Goal: Task Accomplishment & Management: Manage account settings

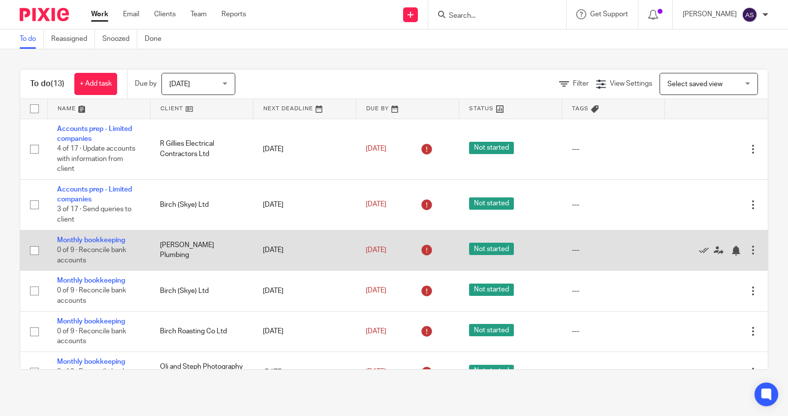
scroll to position [328, 0]
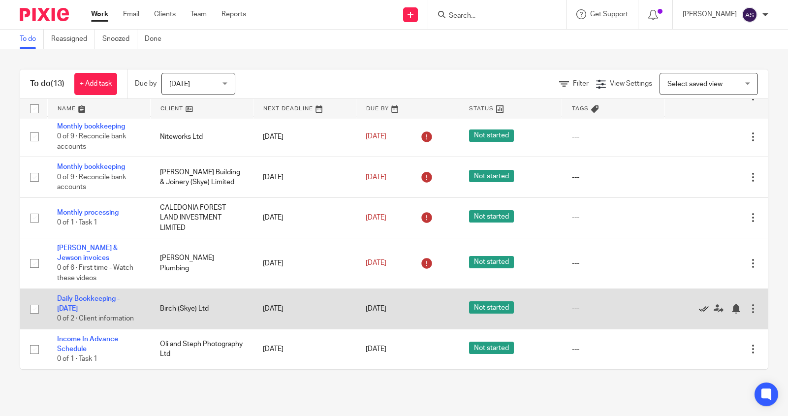
click at [700, 309] on icon at bounding box center [704, 309] width 10 height 10
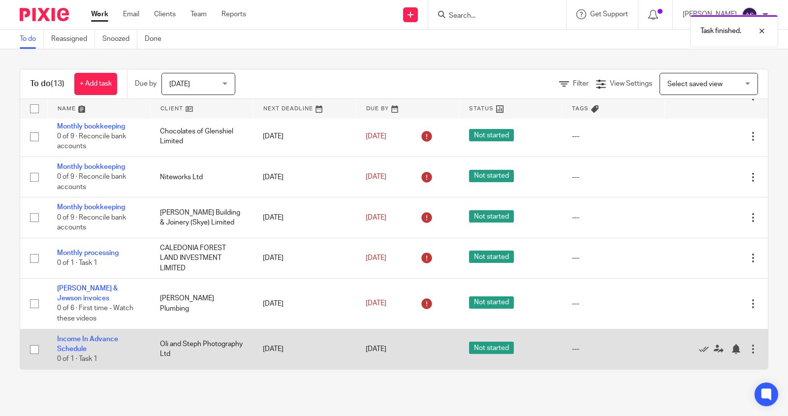
scroll to position [287, 0]
drag, startPoint x: 703, startPoint y: 347, endPoint x: 700, endPoint y: 338, distance: 9.5
click at [703, 347] on icon at bounding box center [704, 349] width 10 height 10
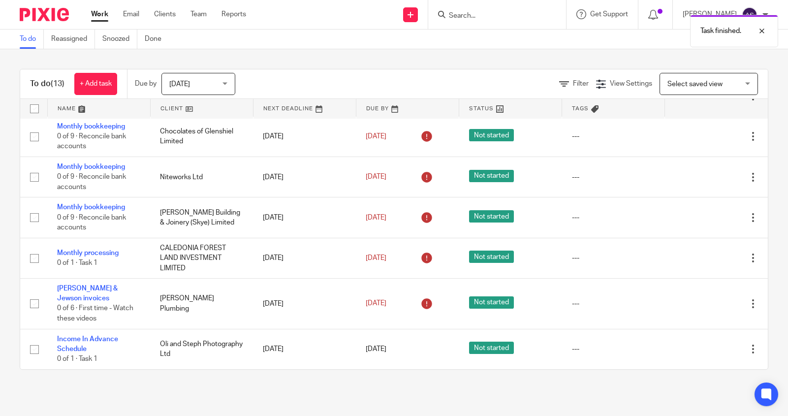
scroll to position [246, 0]
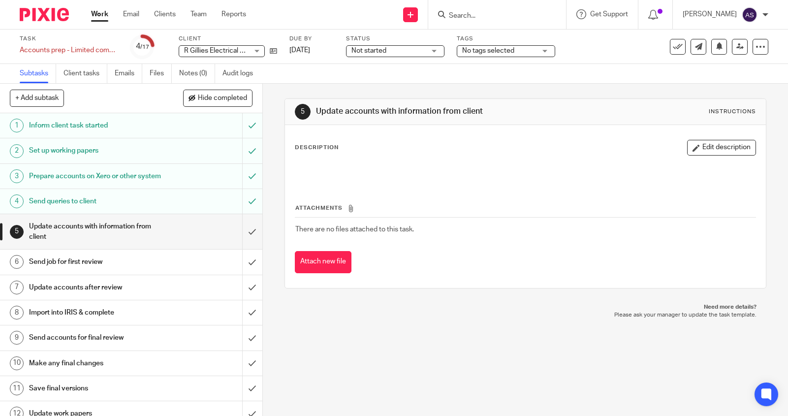
click at [408, 51] on span "Not started" at bounding box center [388, 51] width 74 height 10
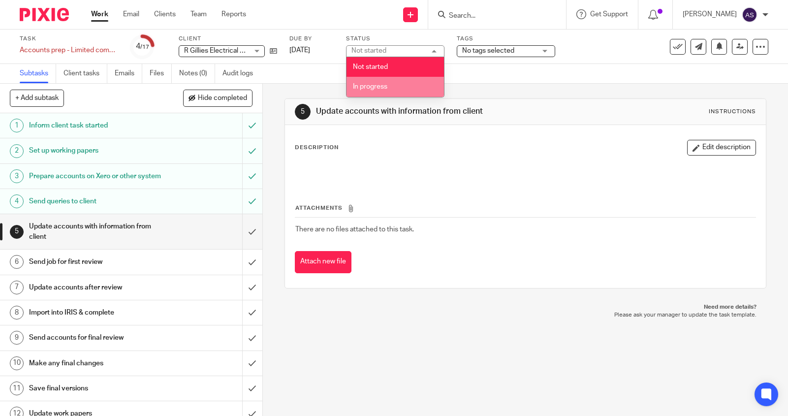
click at [395, 84] on li "In progress" at bounding box center [394, 87] width 97 height 20
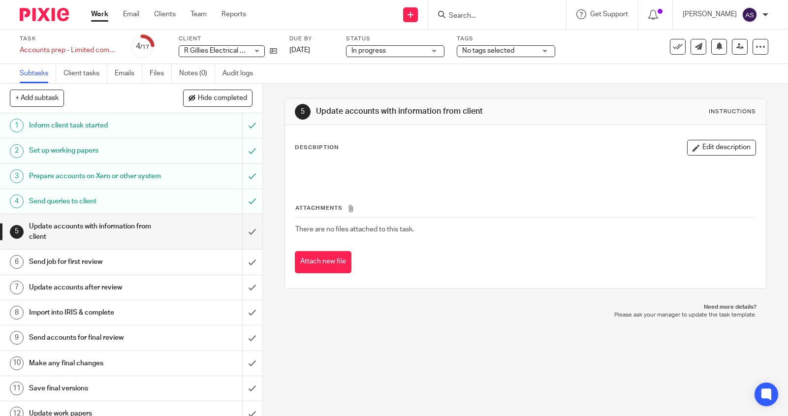
click at [495, 48] on span "No tags selected" at bounding box center [488, 50] width 52 height 7
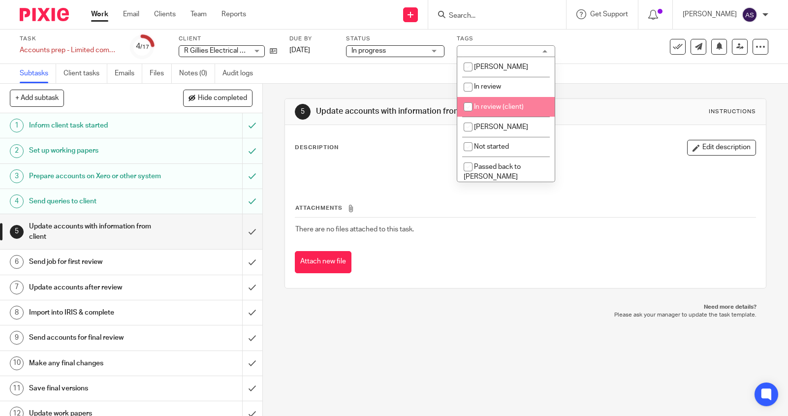
click at [473, 108] on input "checkbox" at bounding box center [468, 106] width 19 height 19
checkbox input "true"
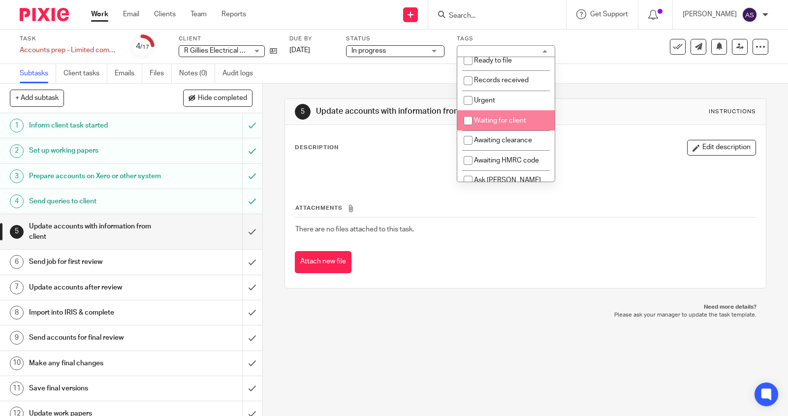
click at [480, 120] on li "Waiting for client" at bounding box center [505, 120] width 97 height 20
checkbox input "true"
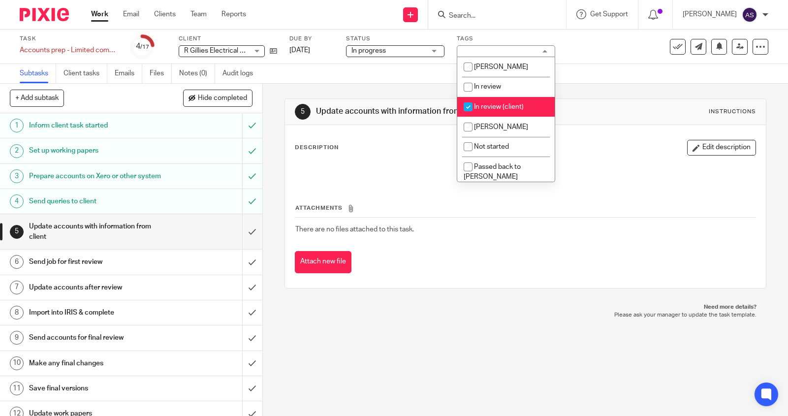
click at [490, 110] on span "In review (client)" at bounding box center [499, 106] width 50 height 7
checkbox input "false"
click at [425, 92] on div "5 Update accounts with information from client Instructions Description Edit de…" at bounding box center [524, 193] width 481 height 219
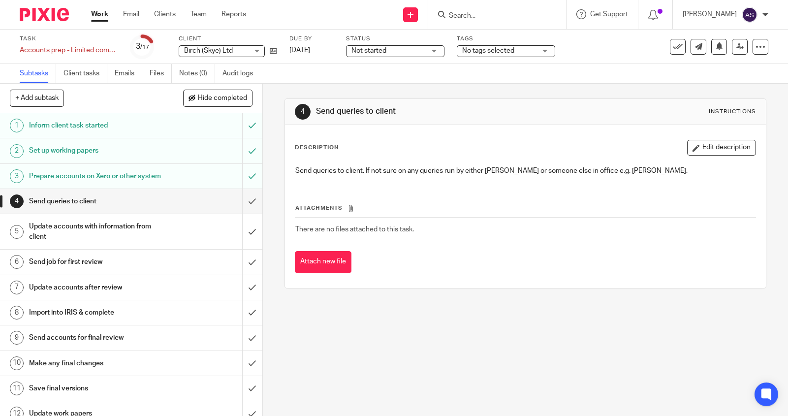
click at [417, 54] on span "Not started" at bounding box center [388, 51] width 74 height 10
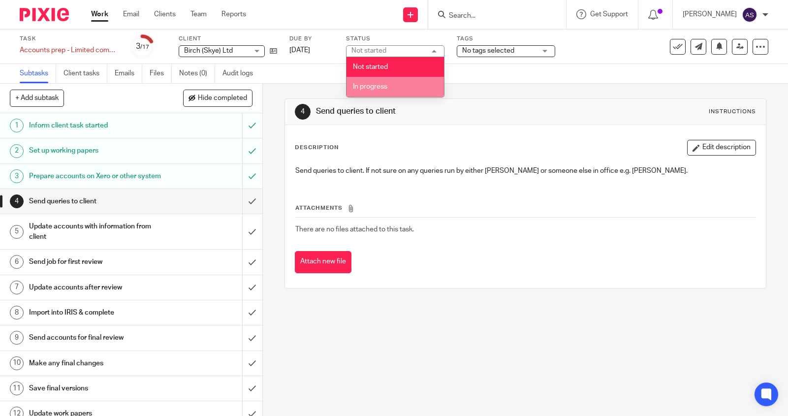
drag, startPoint x: 402, startPoint y: 84, endPoint x: 407, endPoint y: 81, distance: 5.7
click at [403, 84] on li "In progress" at bounding box center [394, 87] width 97 height 20
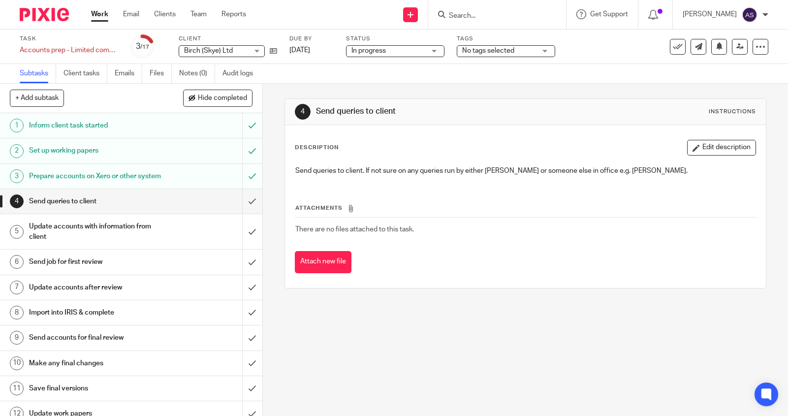
click at [486, 54] on span "No tags selected" at bounding box center [488, 50] width 52 height 7
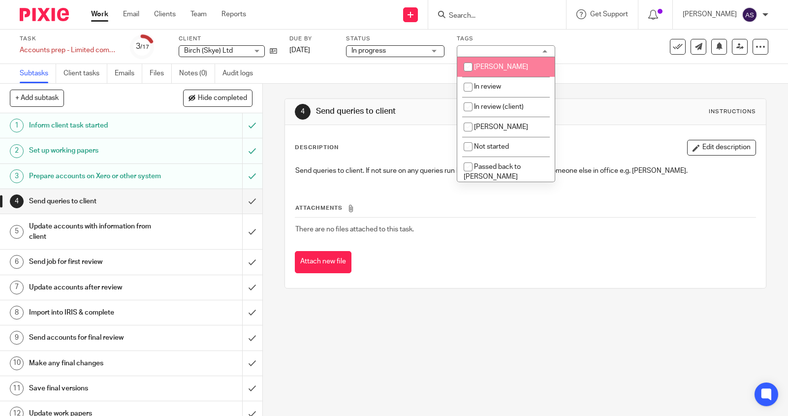
click at [487, 69] on span "[PERSON_NAME]" at bounding box center [501, 66] width 54 height 7
checkbox input "true"
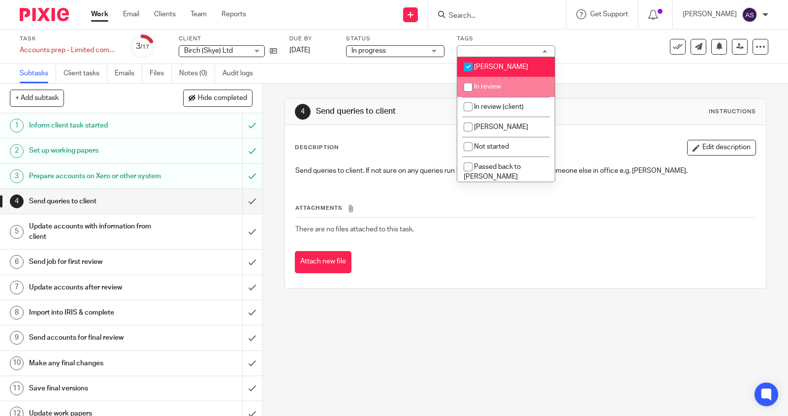
click at [417, 92] on div "4 Send queries to client Instructions Description Edit description Send queries…" at bounding box center [524, 193] width 481 height 219
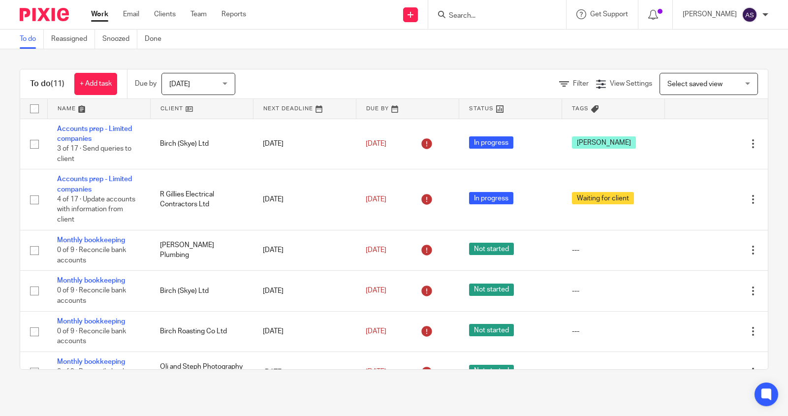
click at [307, 69] on div "To do (11) + Add task Due by [DATE] [DATE] [DATE] [DATE] This week Next week Th…" at bounding box center [394, 219] width 748 height 301
